Goal: Book appointment/travel/reservation

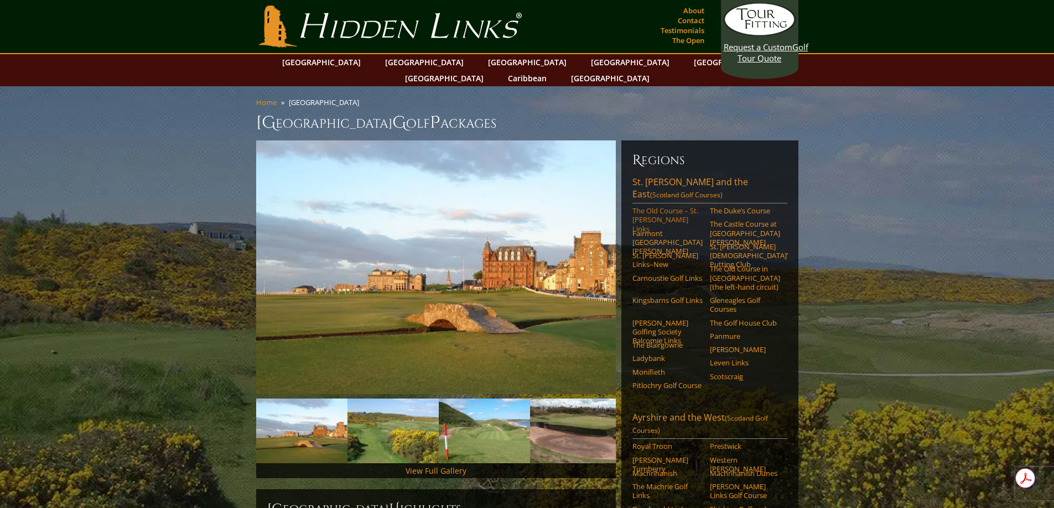
click at [652, 206] on link "The Old Course – St. [PERSON_NAME] Links" at bounding box center [667, 219] width 70 height 27
